Goal: Transaction & Acquisition: Purchase product/service

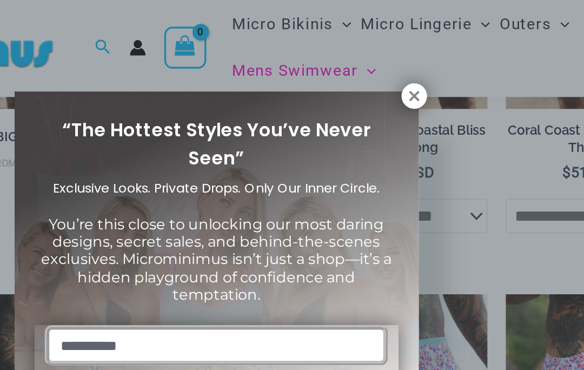
scroll to position [338, 0]
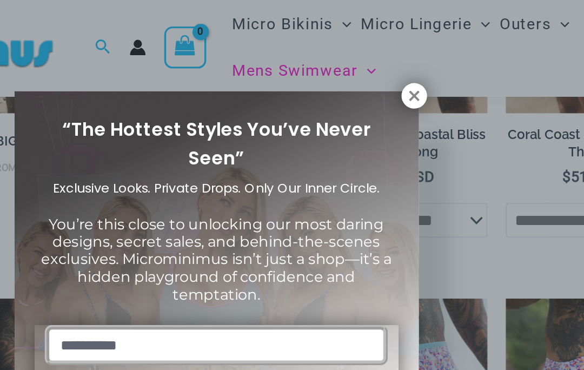
click at [405, 61] on icon at bounding box center [410, 58] width 10 height 10
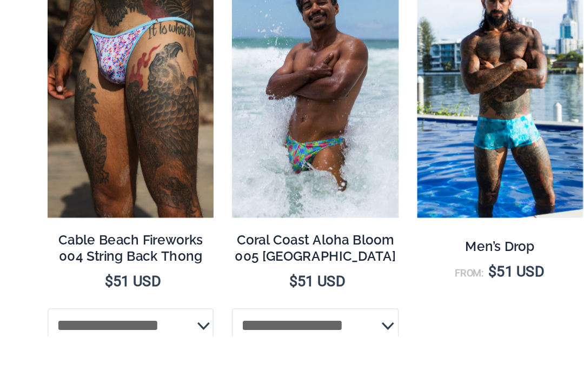
scroll to position [670, 0]
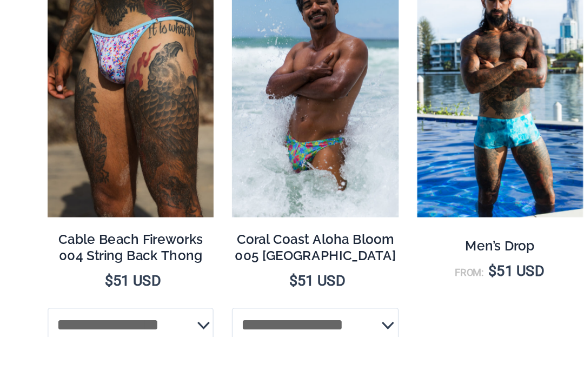
click at [245, 104] on img at bounding box center [245, 104] width 0 height 0
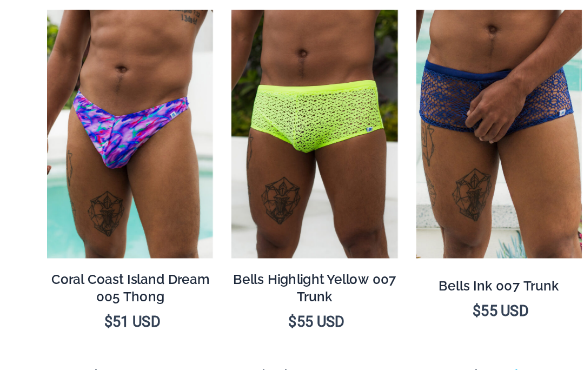
scroll to position [1162, 0]
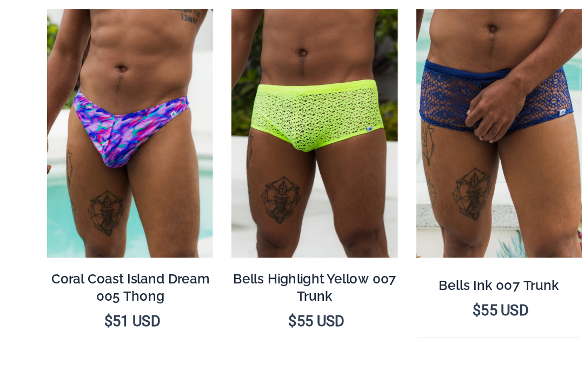
click at [135, 128] on img at bounding box center [135, 128] width 0 height 0
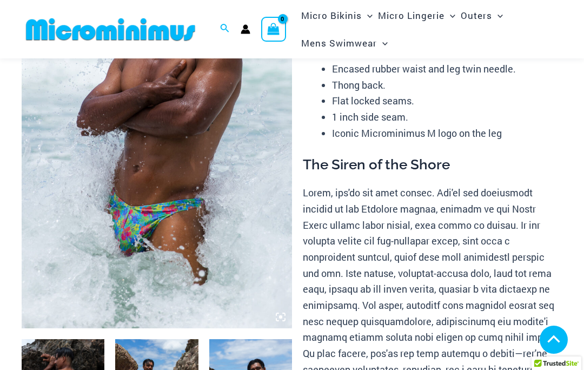
scroll to position [355, 0]
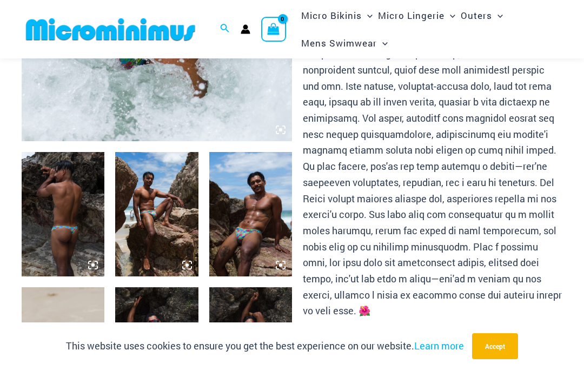
click at [72, 208] on img at bounding box center [63, 214] width 83 height 124
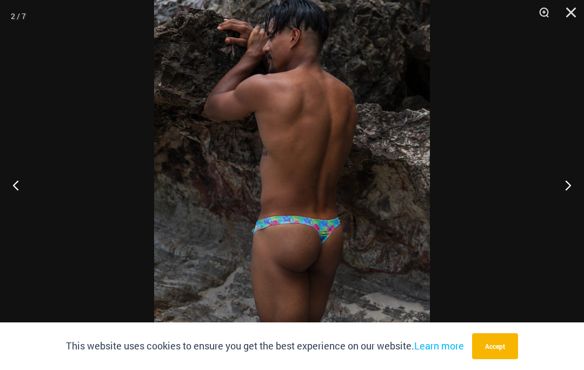
click at [578, 17] on button "Close" at bounding box center [567, 16] width 27 height 32
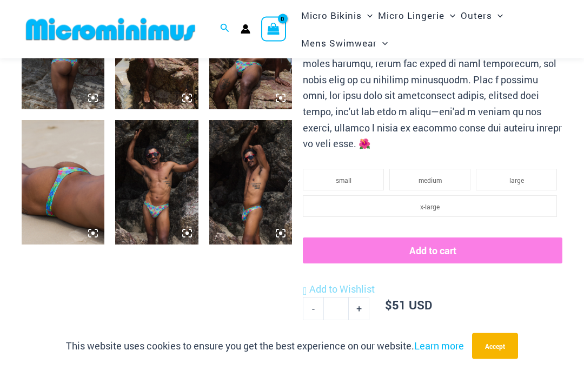
scroll to position [530, 0]
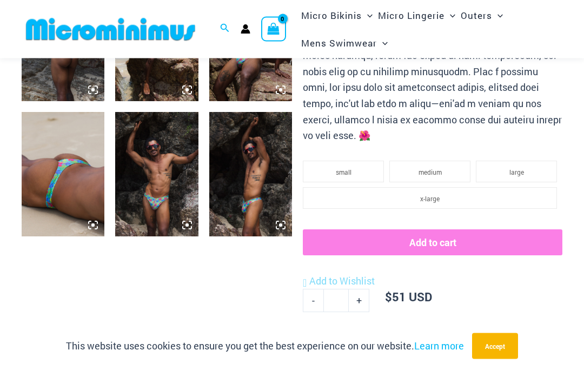
click at [70, 196] on img at bounding box center [63, 175] width 83 height 124
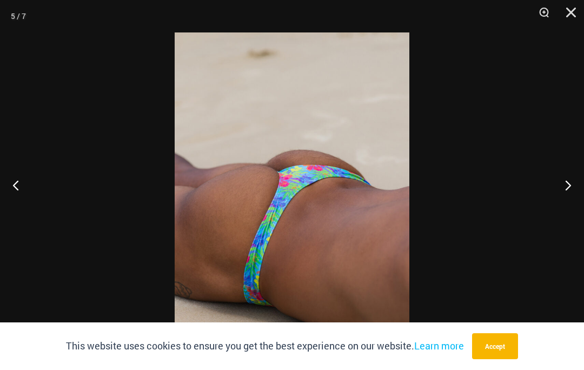
click at [563, 19] on button "Close" at bounding box center [567, 16] width 27 height 32
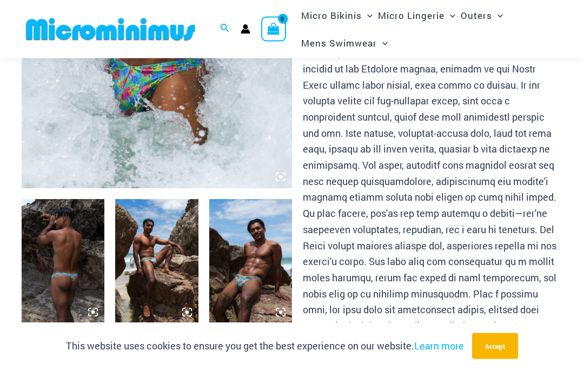
scroll to position [301, 0]
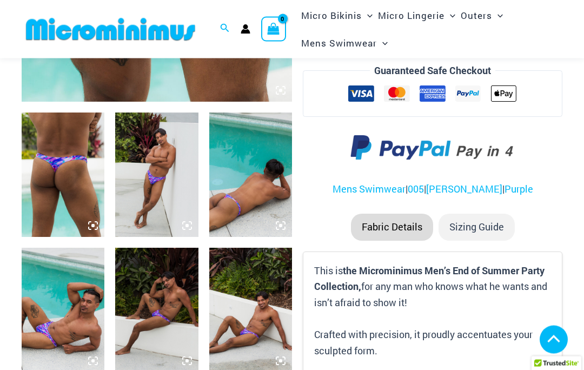
scroll to position [394, 0]
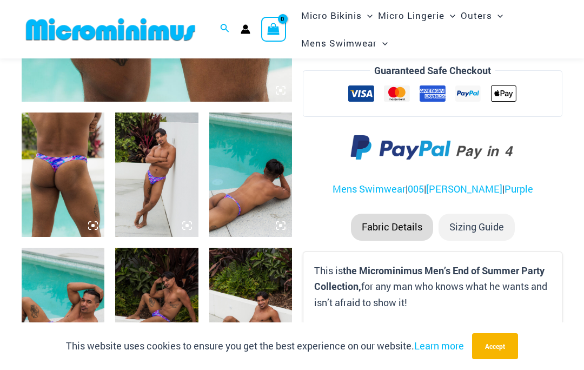
click at [67, 171] on img at bounding box center [63, 175] width 83 height 124
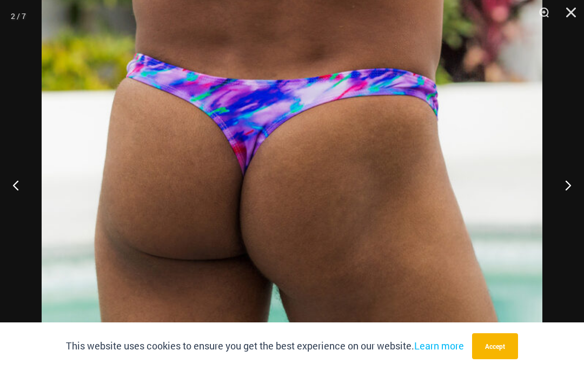
click at [568, 19] on button "Close" at bounding box center [567, 16] width 27 height 32
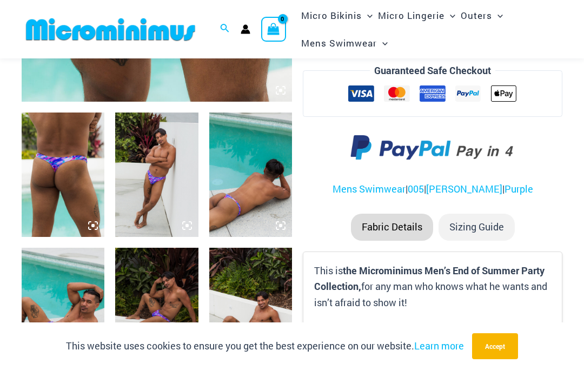
click at [253, 187] on img at bounding box center [250, 175] width 83 height 124
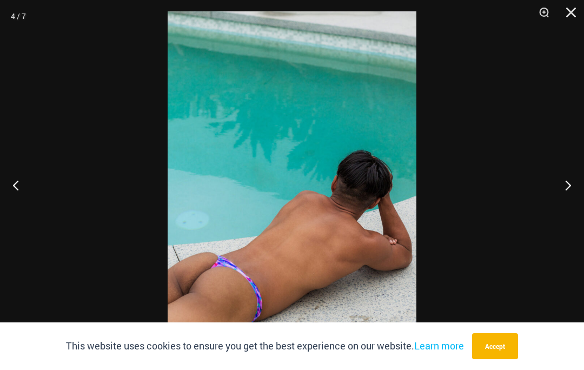
click at [577, 12] on button "Close" at bounding box center [567, 16] width 27 height 32
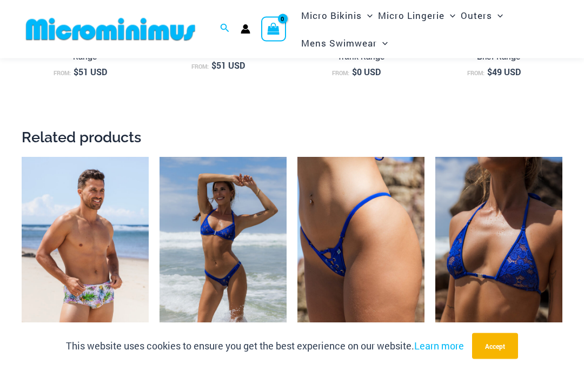
scroll to position [1374, 0]
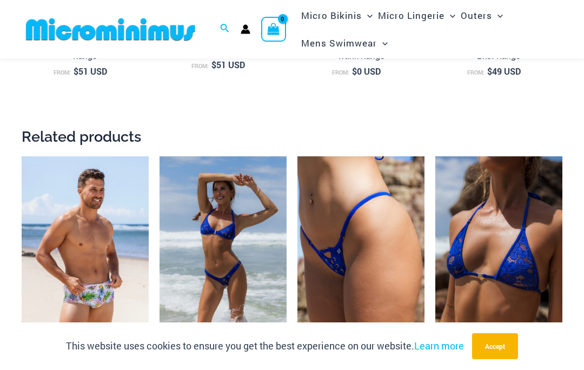
click at [298, 156] on img at bounding box center [298, 156] width 0 height 0
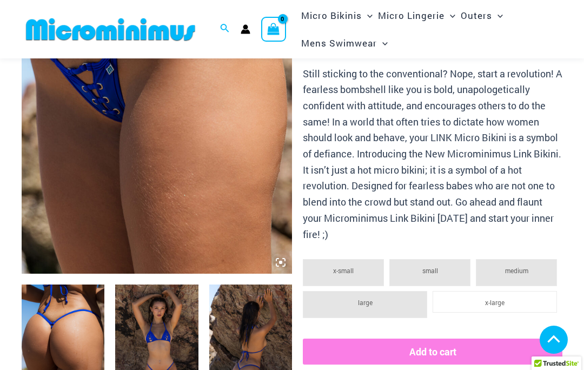
click at [79, 324] on img at bounding box center [63, 347] width 83 height 124
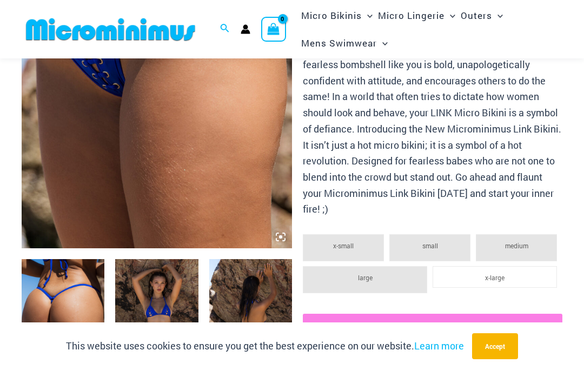
scroll to position [251, 0]
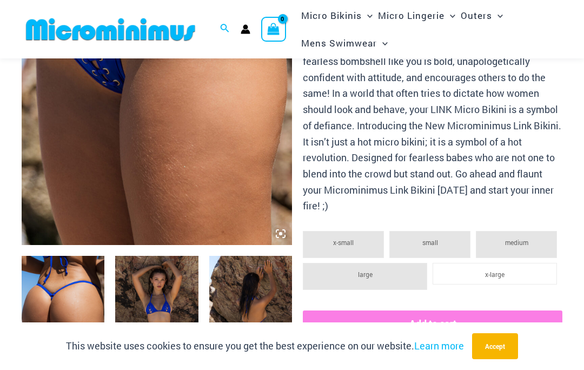
click at [66, 298] on img at bounding box center [63, 318] width 83 height 124
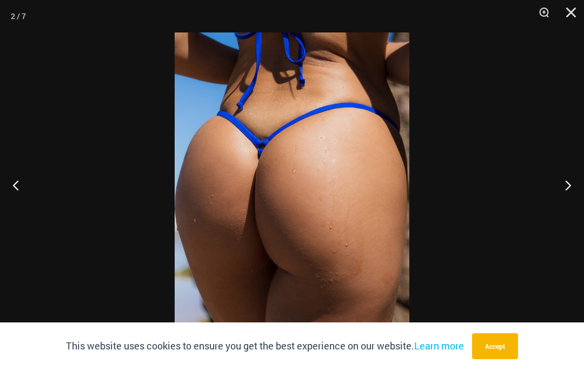
scroll to position [298, 0]
